Goal: Transaction & Acquisition: Purchase product/service

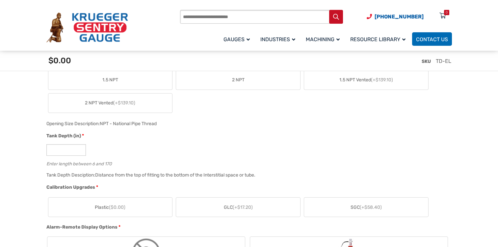
scroll to position [347, 0]
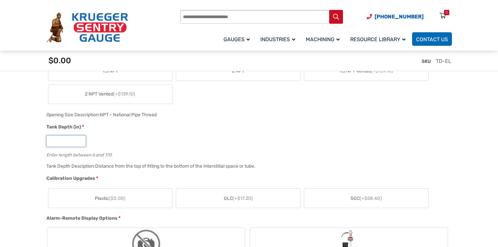
click at [55, 142] on input "*" at bounding box center [66, 141] width 40 height 12
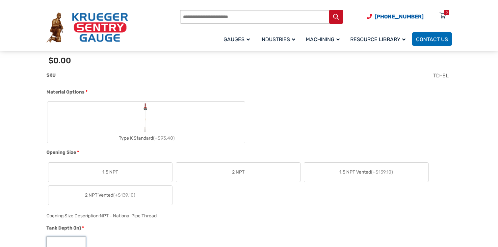
scroll to position [27, 0]
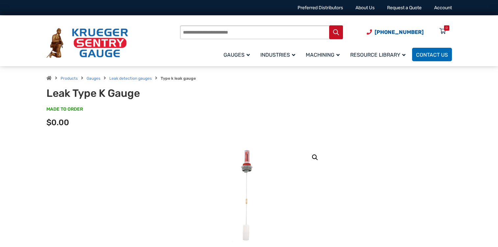
click at [193, 32] on input "Products search" at bounding box center [261, 32] width 163 height 14
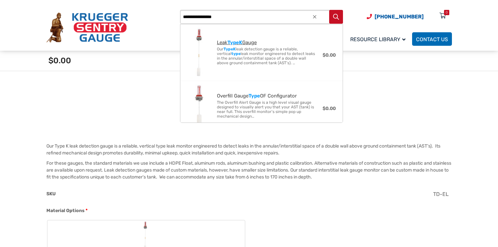
type input "**********"
click at [217, 40] on span "Leak Type K Gauge" at bounding box center [270, 43] width 106 height 6
